Goal: Task Accomplishment & Management: Use online tool/utility

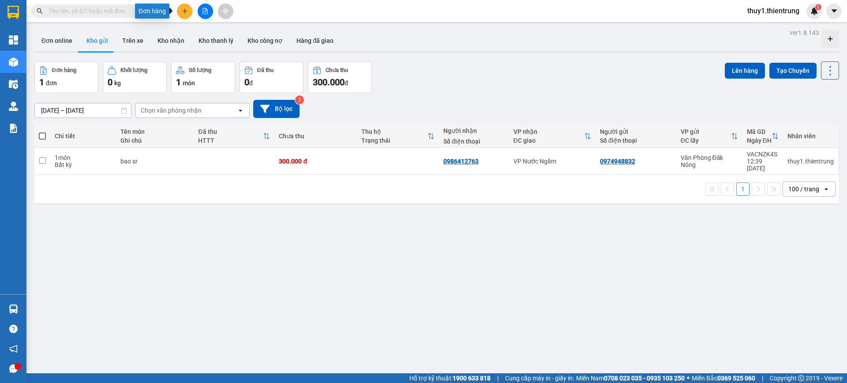
click at [183, 9] on icon "plus" at bounding box center [185, 11] width 6 height 6
click at [203, 13] on icon "file-add" at bounding box center [205, 11] width 6 height 6
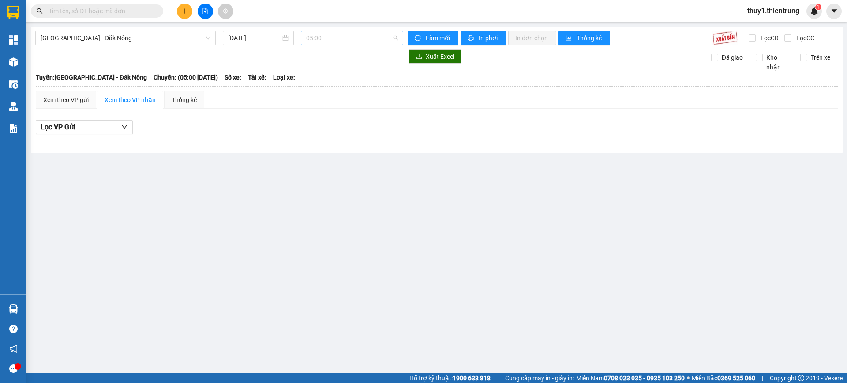
click at [325, 38] on span "05:00" at bounding box center [352, 37] width 92 height 13
click at [333, 81] on div "05:01 - 48B-000.06" at bounding box center [340, 84] width 69 height 10
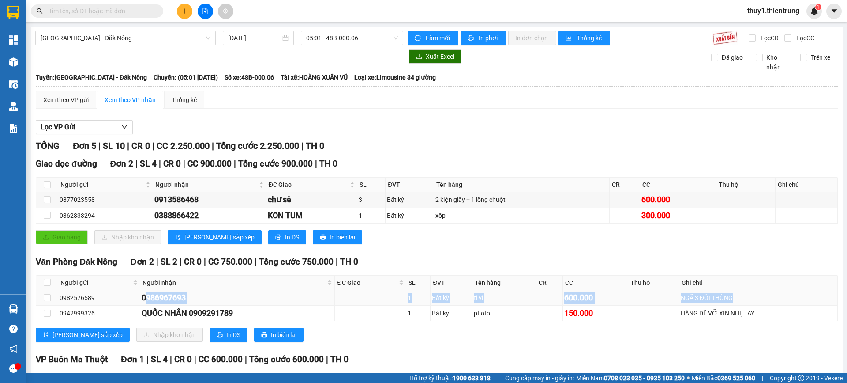
drag, startPoint x: 143, startPoint y: 297, endPoint x: 750, endPoint y: 295, distance: 607.6
click at [750, 295] on tr "0982576589 0986967693 1 Bất kỳ ti vi 600.000 NGÃ 3 ĐỒI THÔNG" at bounding box center [437, 297] width 802 height 15
copy tr "0986967693 1 Bất kỳ ti vi 600.000 NGÃ 3 ĐỒI THÔNG"
click at [205, 11] on icon "file-add" at bounding box center [205, 11] width 6 height 6
click at [143, 41] on span "[GEOGRAPHIC_DATA] - Đăk Nông" at bounding box center [126, 37] width 170 height 13
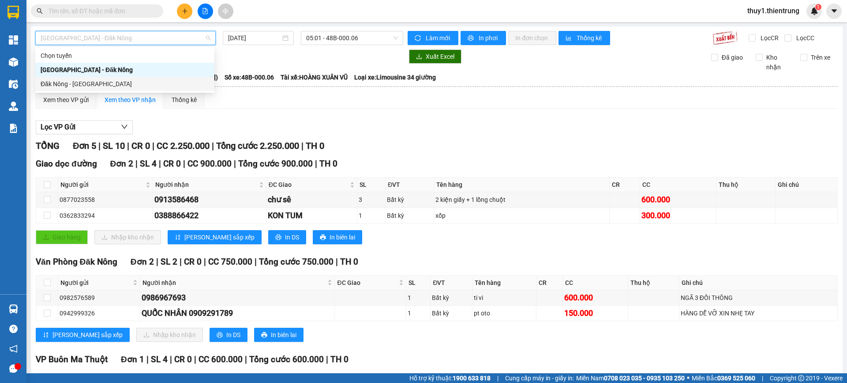
click at [101, 80] on div "Đăk Nông - [GEOGRAPHIC_DATA]" at bounding box center [125, 84] width 169 height 10
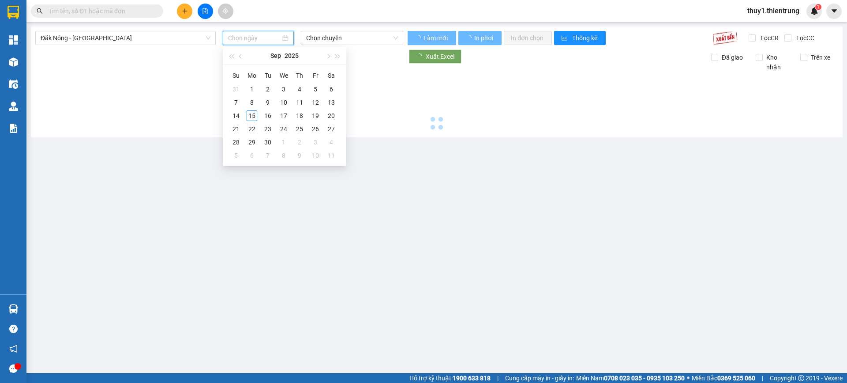
click at [259, 39] on input at bounding box center [254, 38] width 53 height 10
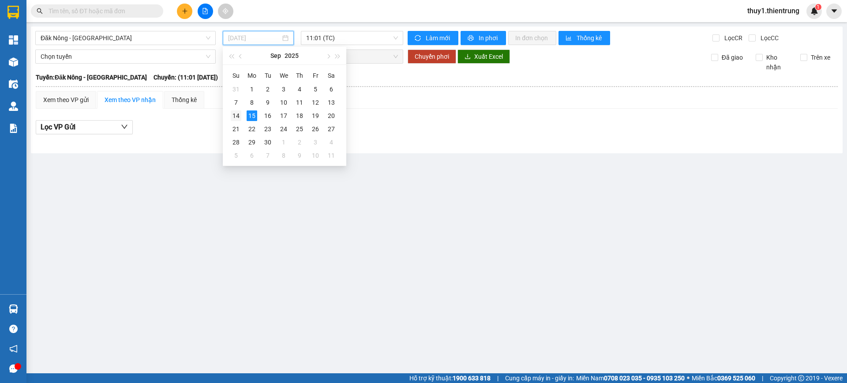
click at [238, 113] on div "14" at bounding box center [236, 115] width 11 height 11
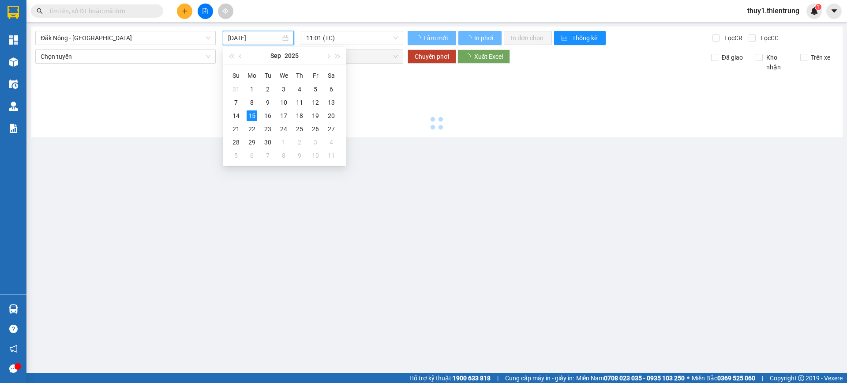
type input "[DATE]"
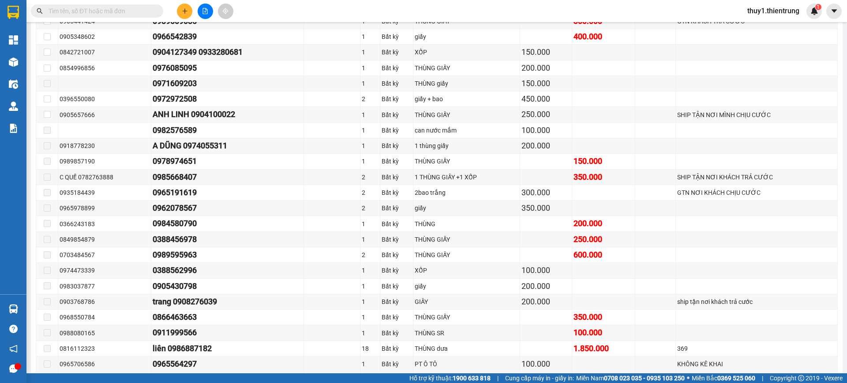
scroll to position [435, 0]
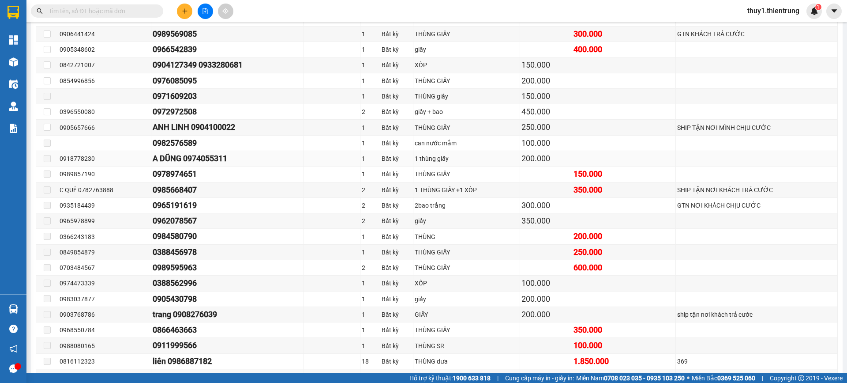
click at [536, 162] on div "200.000" at bounding box center [546, 158] width 49 height 12
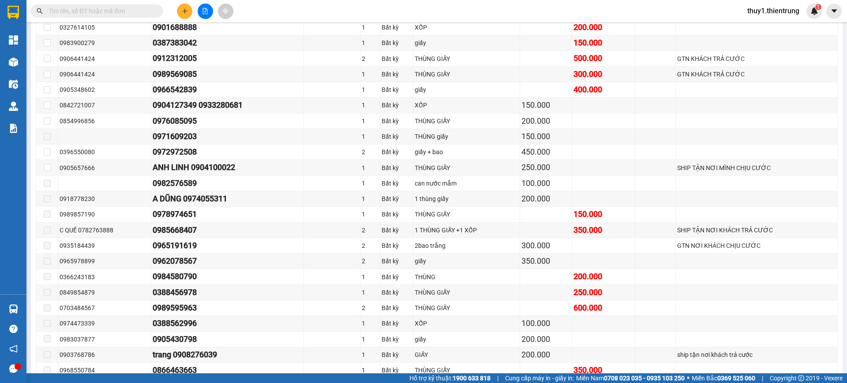
scroll to position [391, 0]
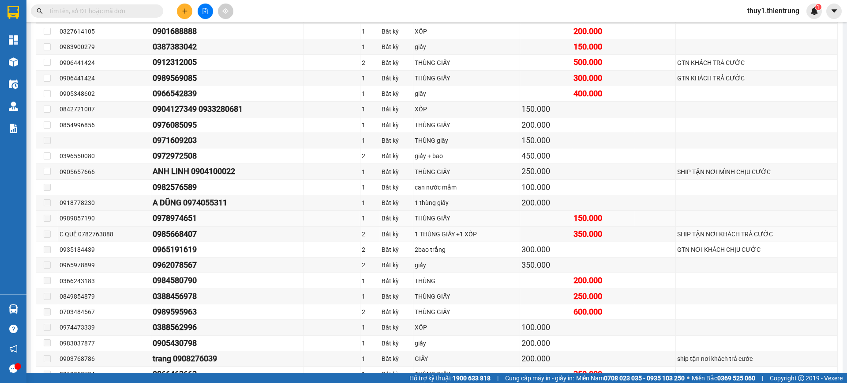
drag, startPoint x: 186, startPoint y: 235, endPoint x: 300, endPoint y: 219, distance: 114.5
click at [300, 219] on tbody "0969868147 linh 0915108816 1 Bất kỳ 1 THÙNG 250.000 GTN MÌNH CHỊU CƯỚC 09748828…" at bounding box center [437, 218] width 802 height 483
click at [469, 176] on td "THÙNG GIẤY" at bounding box center [466, 171] width 107 height 15
click at [162, 165] on td "ANH LINH 0904100022" at bounding box center [227, 171] width 153 height 15
drag, startPoint x: 155, startPoint y: 175, endPoint x: 265, endPoint y: 169, distance: 109.6
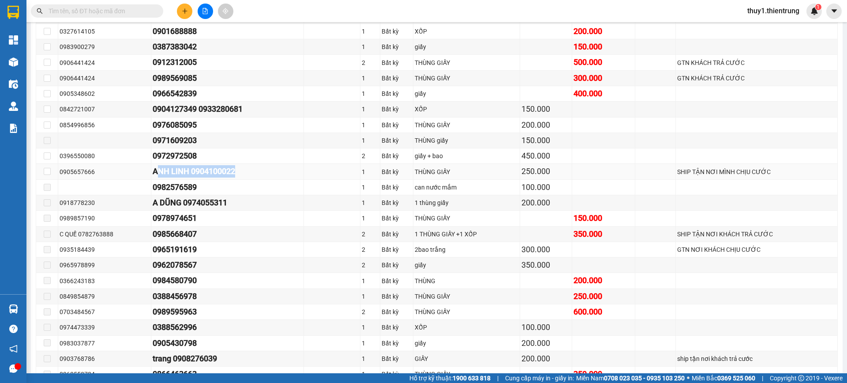
click at [265, 169] on div "ANH LINH 0904100022" at bounding box center [228, 171] width 150 height 12
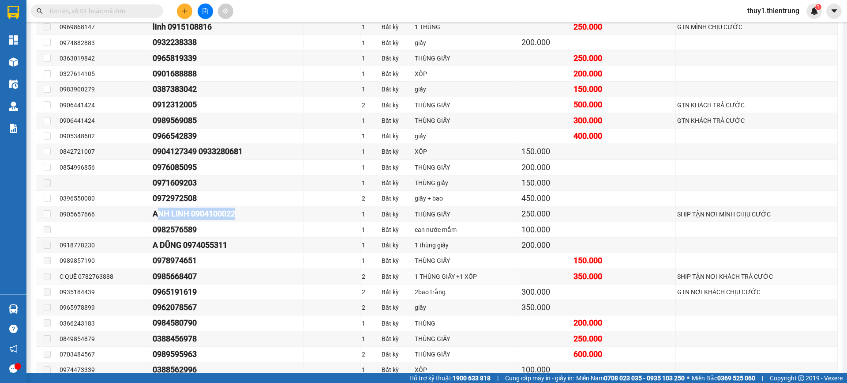
scroll to position [303, 0]
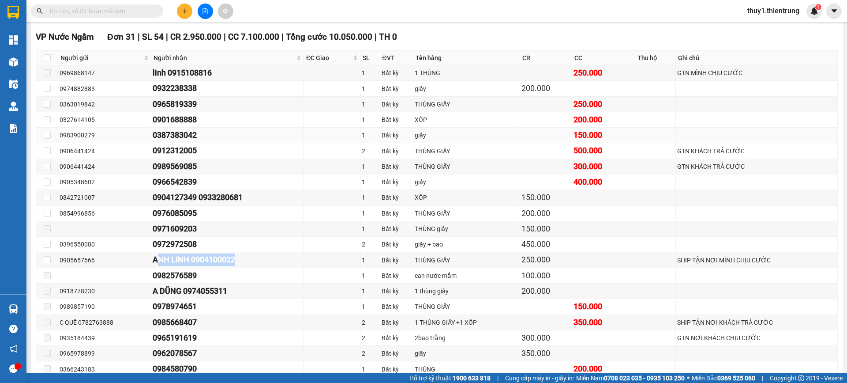
drag, startPoint x: 179, startPoint y: 137, endPoint x: 199, endPoint y: 142, distance: 20.4
click at [199, 142] on td "0387383042" at bounding box center [227, 135] width 153 height 15
drag, startPoint x: 152, startPoint y: 134, endPoint x: 628, endPoint y: 129, distance: 476.6
click at [628, 129] on tr "0983900279 0387383042 1 Bất kỳ giấy 150.000" at bounding box center [437, 135] width 802 height 15
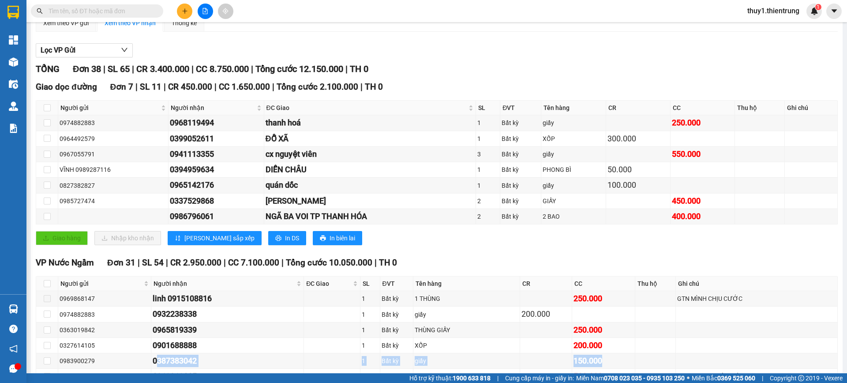
scroll to position [0, 0]
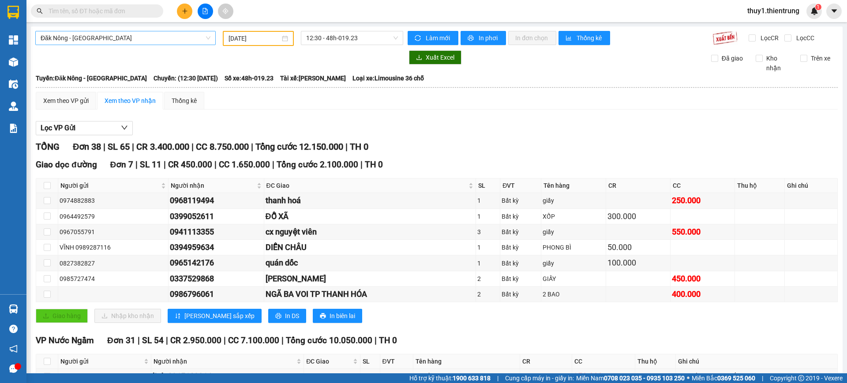
click at [167, 35] on span "Đăk Nông - [GEOGRAPHIC_DATA]" at bounding box center [126, 37] width 170 height 13
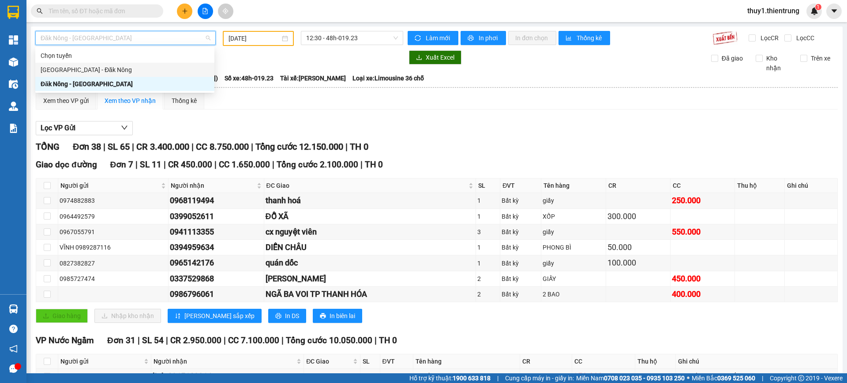
click at [104, 74] on div "[GEOGRAPHIC_DATA] - Đăk Nông" at bounding box center [125, 70] width 169 height 10
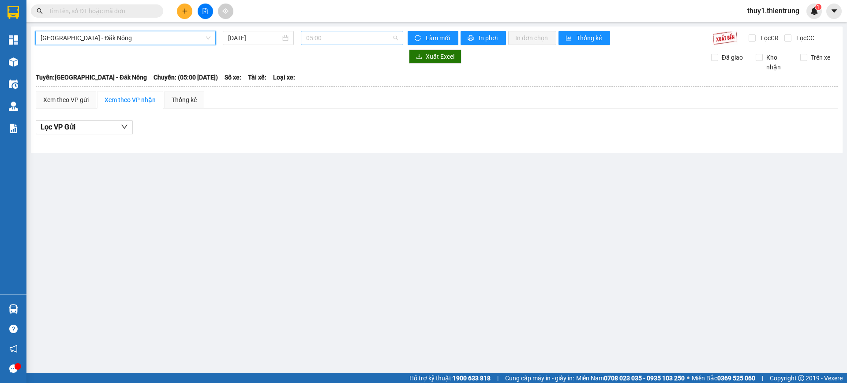
click at [359, 41] on span "05:00" at bounding box center [352, 37] width 92 height 13
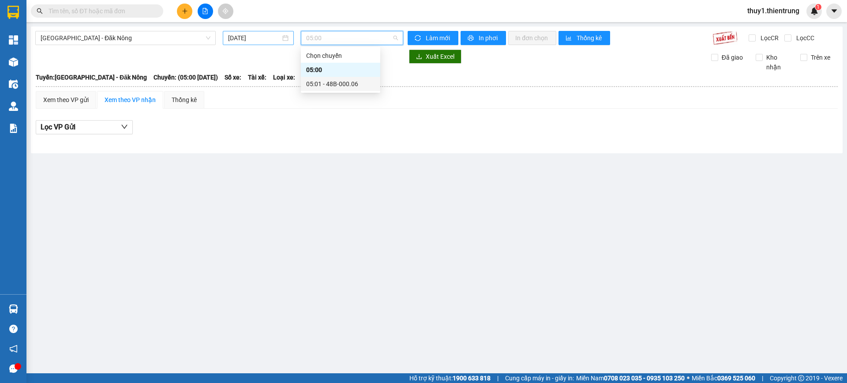
click at [252, 38] on input "[DATE]" at bounding box center [254, 38] width 53 height 10
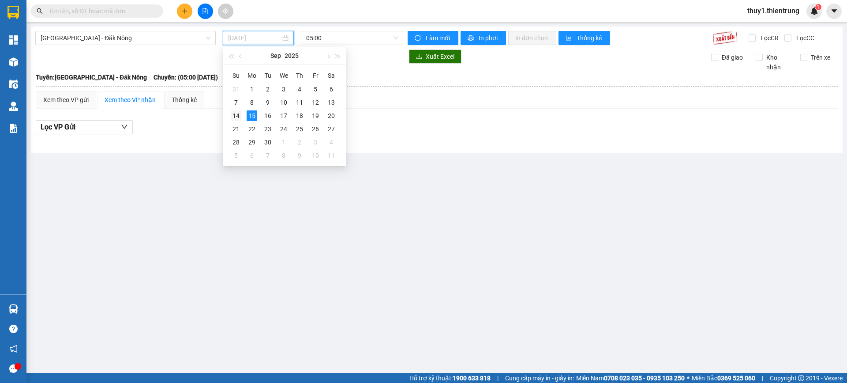
click at [236, 113] on div "14" at bounding box center [236, 115] width 11 height 11
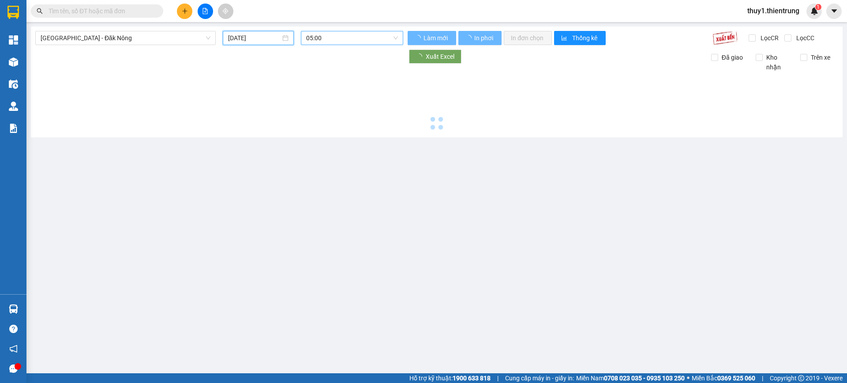
type input "[DATE]"
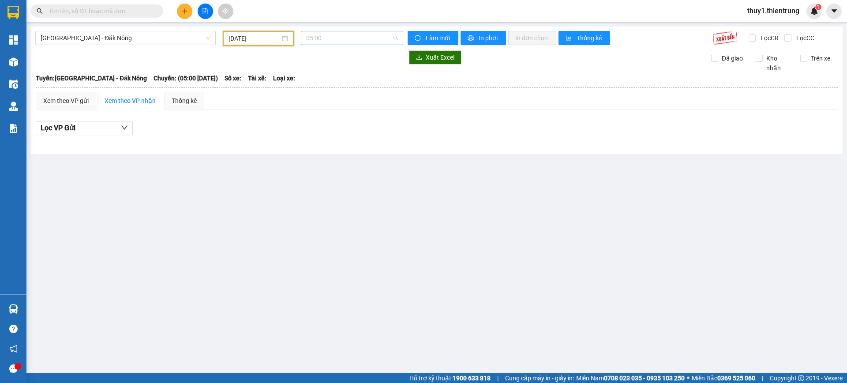
click at [335, 40] on span "05:00" at bounding box center [352, 37] width 92 height 13
click at [342, 85] on div "05:01 - 48H-019.32" at bounding box center [340, 84] width 69 height 10
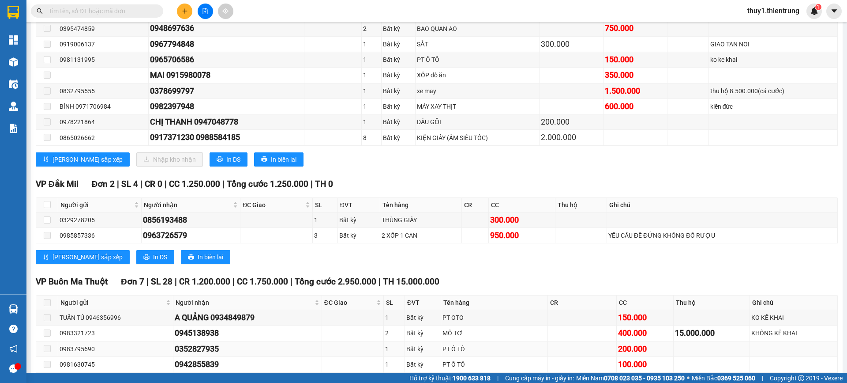
scroll to position [441, 0]
